Goal: Browse casually

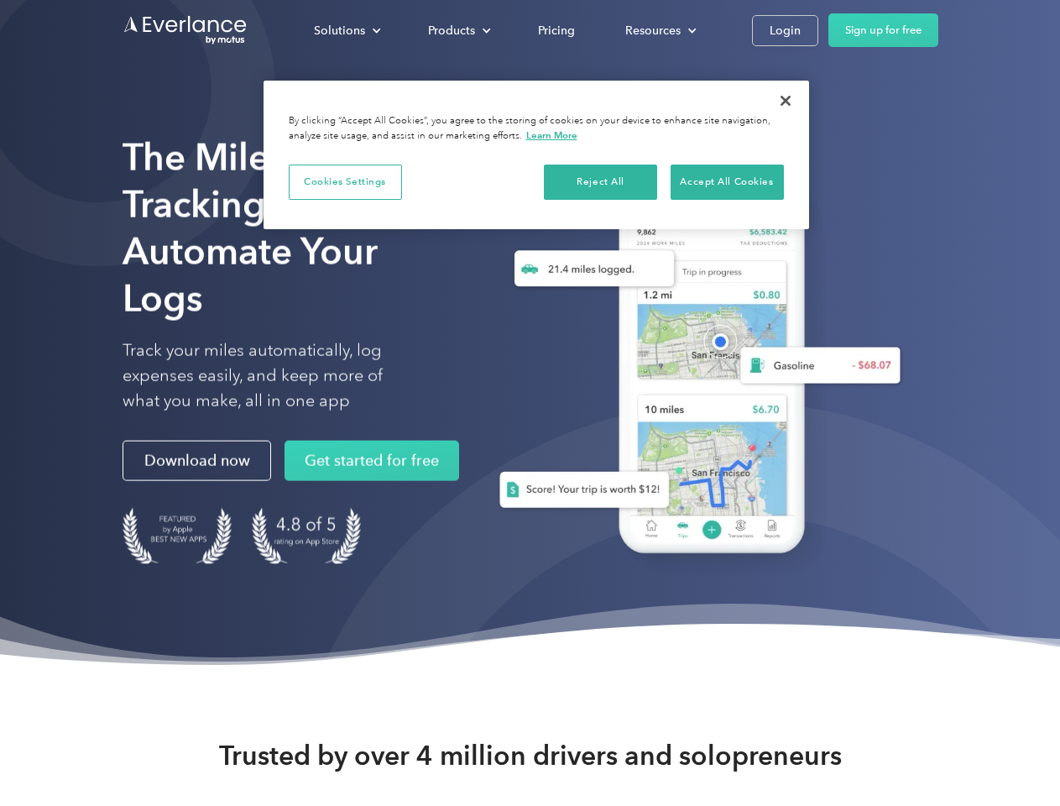
click at [347, 30] on div "Solutions" at bounding box center [339, 30] width 51 height 21
click at [458, 30] on div "Products" at bounding box center [451, 30] width 47 height 21
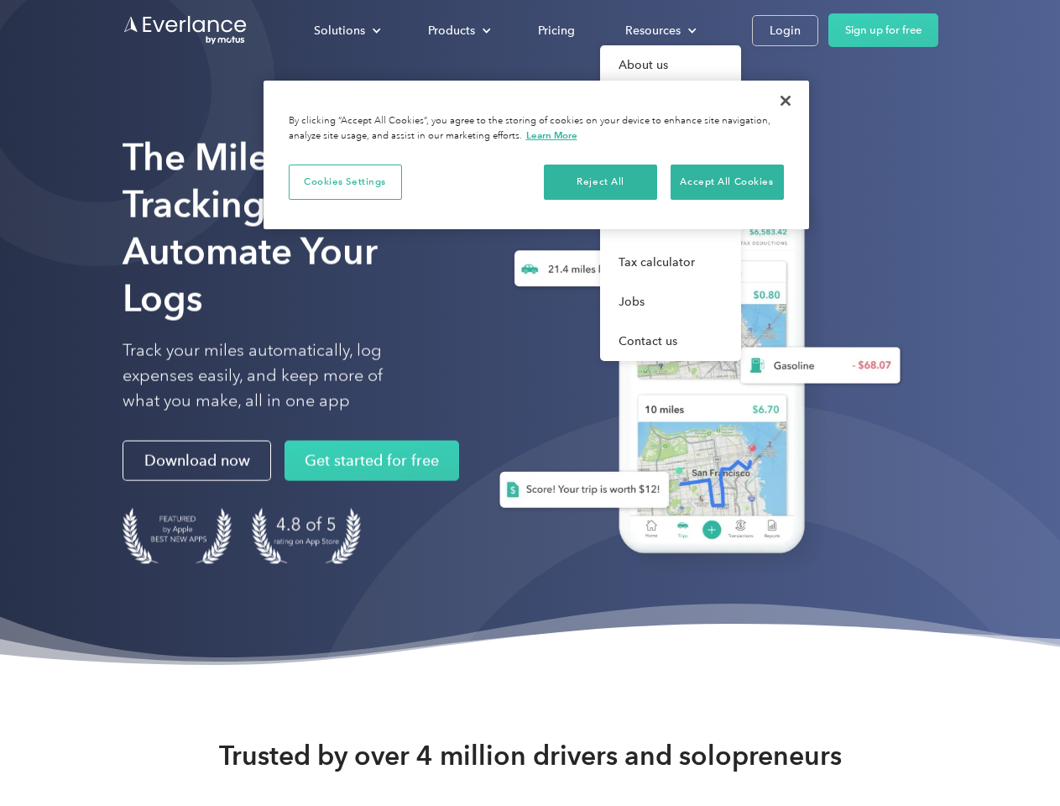
click at [659, 30] on div "Resources" at bounding box center [652, 30] width 55 height 21
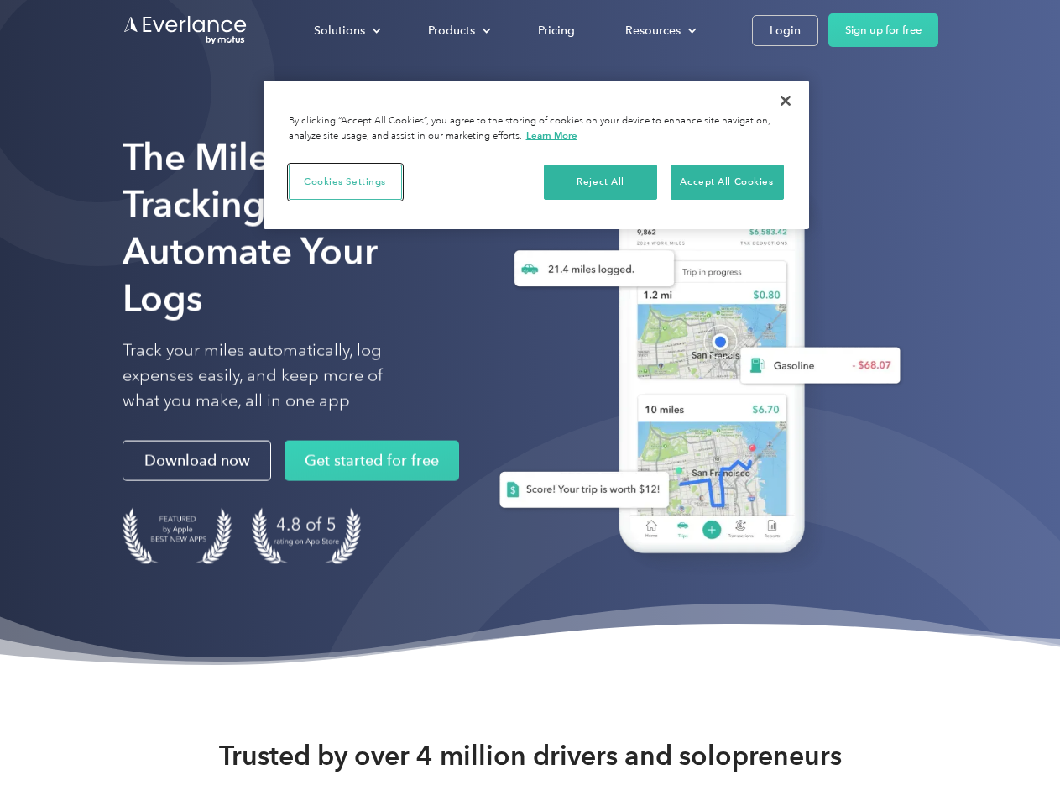
click at [345, 181] on button "Cookies Settings" at bounding box center [345, 182] width 113 height 35
click at [0, 0] on div "When you visit any website, it may store or retrieve information on your browse…" at bounding box center [0, 0] width 0 height 0
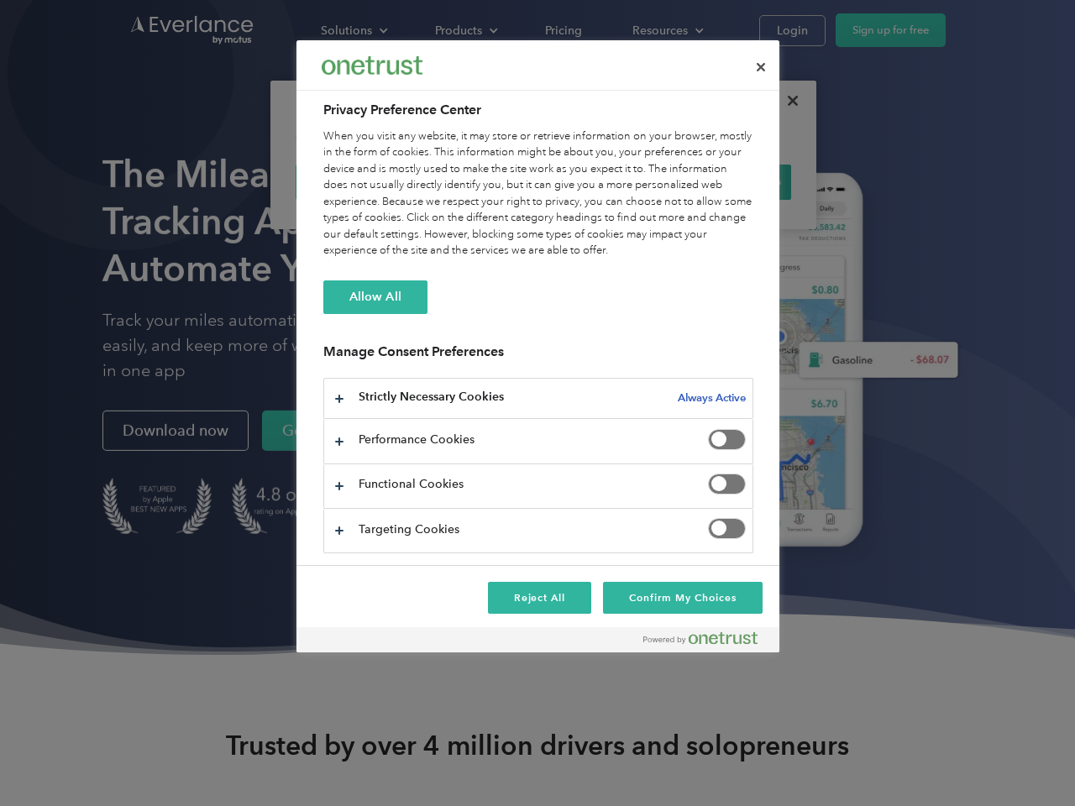
click at [727, 181] on div "When you visit any website, it may store or retrieve information on your browse…" at bounding box center [538, 193] width 430 height 131
click at [786, 101] on div at bounding box center [537, 403] width 1075 height 806
